Goal: Check status

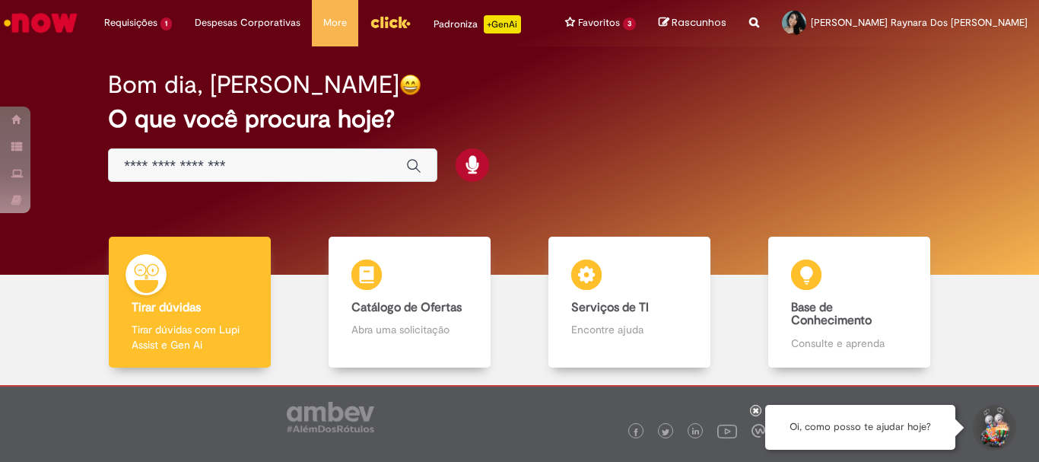
click at [240, 167] on input "Basta digitar aqui" at bounding box center [257, 165] width 267 height 17
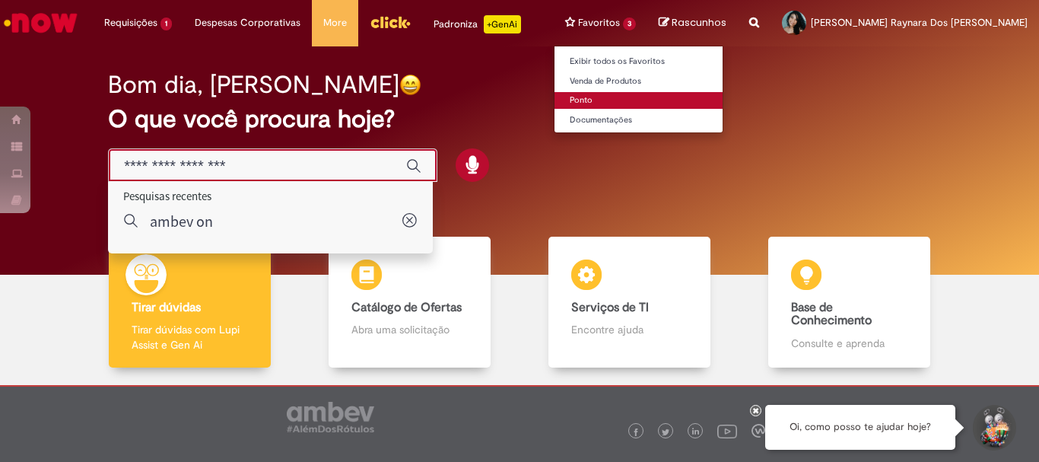
click at [671, 100] on link "Ponto" at bounding box center [638, 100] width 168 height 17
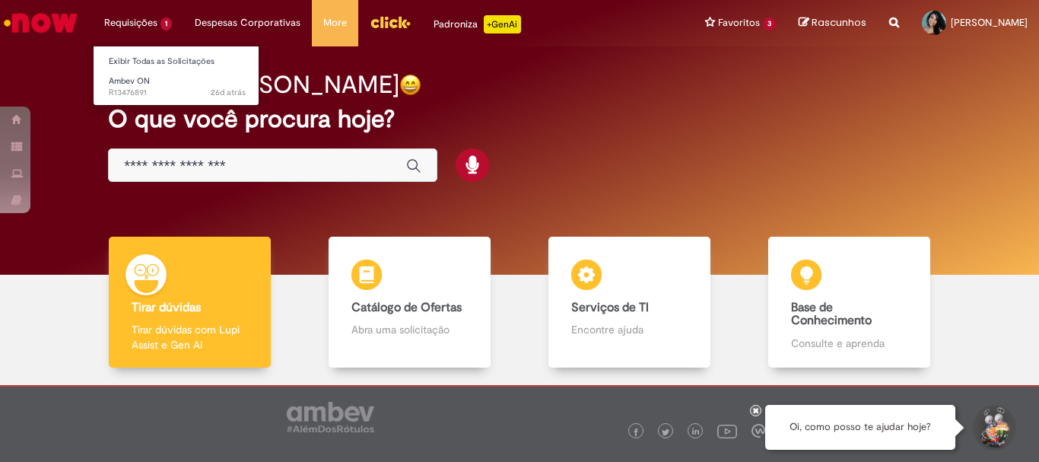
click at [162, 27] on li "Requisições 1 Exibir Todas as Solicitações Ambev ON 26d atrás 26 dias atrás R13…" at bounding box center [138, 23] width 91 height 46
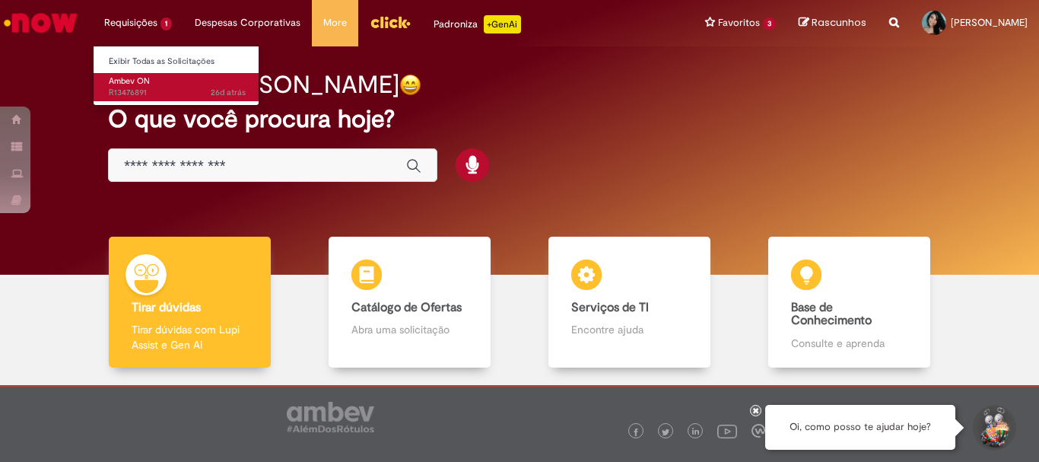
click at [170, 96] on span "26d atrás 26 dias atrás R13476891" at bounding box center [177, 93] width 137 height 12
click at [182, 89] on span "26d atrás 26 dias atrás R13476891" at bounding box center [177, 93] width 137 height 12
